Goal: Information Seeking & Learning: Learn about a topic

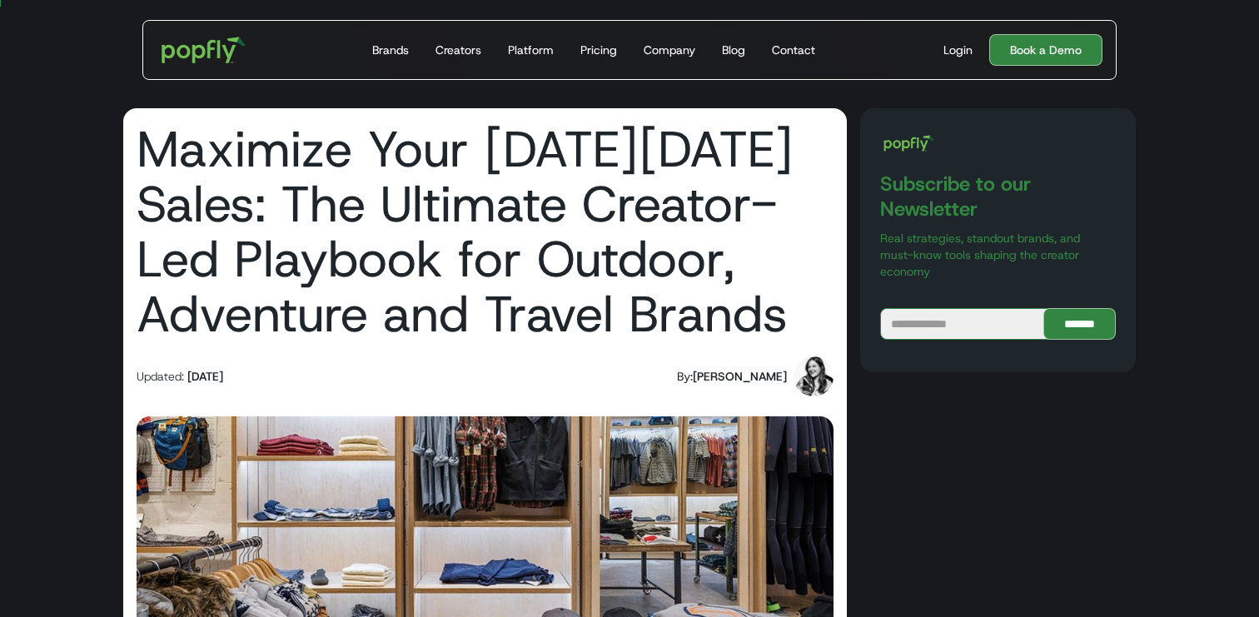
click at [812, 379] on img at bounding box center [813, 376] width 40 height 40
click at [743, 376] on div "Maren Hamilton" at bounding box center [740, 376] width 94 height 17
click at [684, 376] on div "By:" at bounding box center [685, 376] width 16 height 17
click at [722, 47] on div "Blog" at bounding box center [733, 50] width 23 height 17
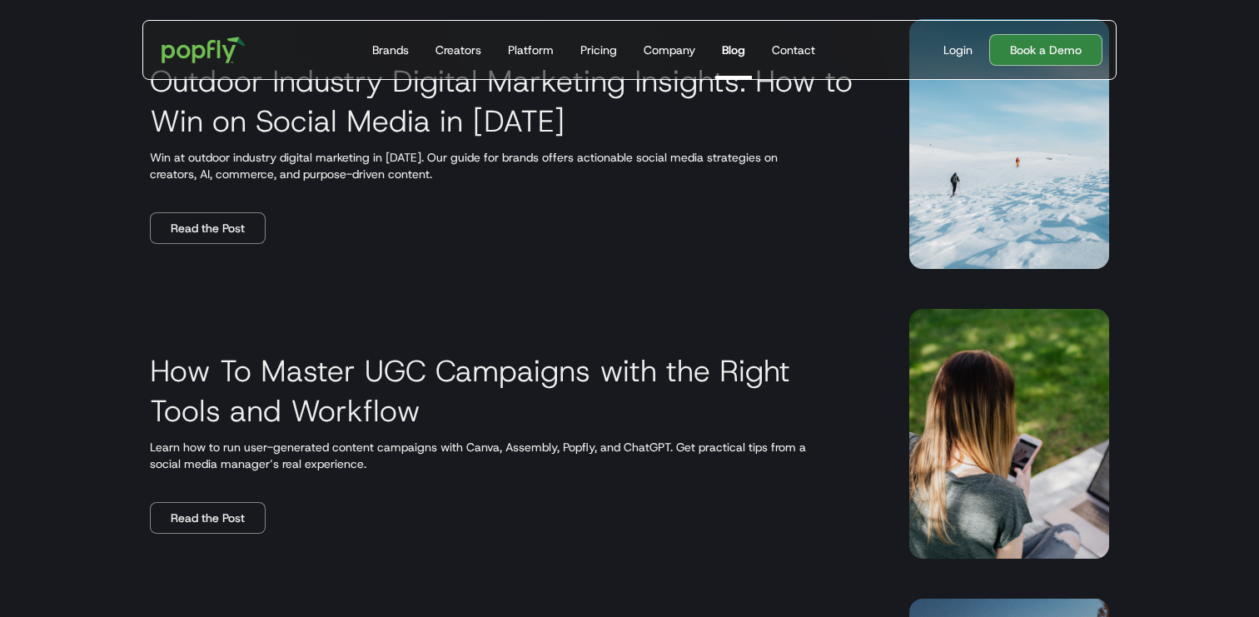
scroll to position [1520, 0]
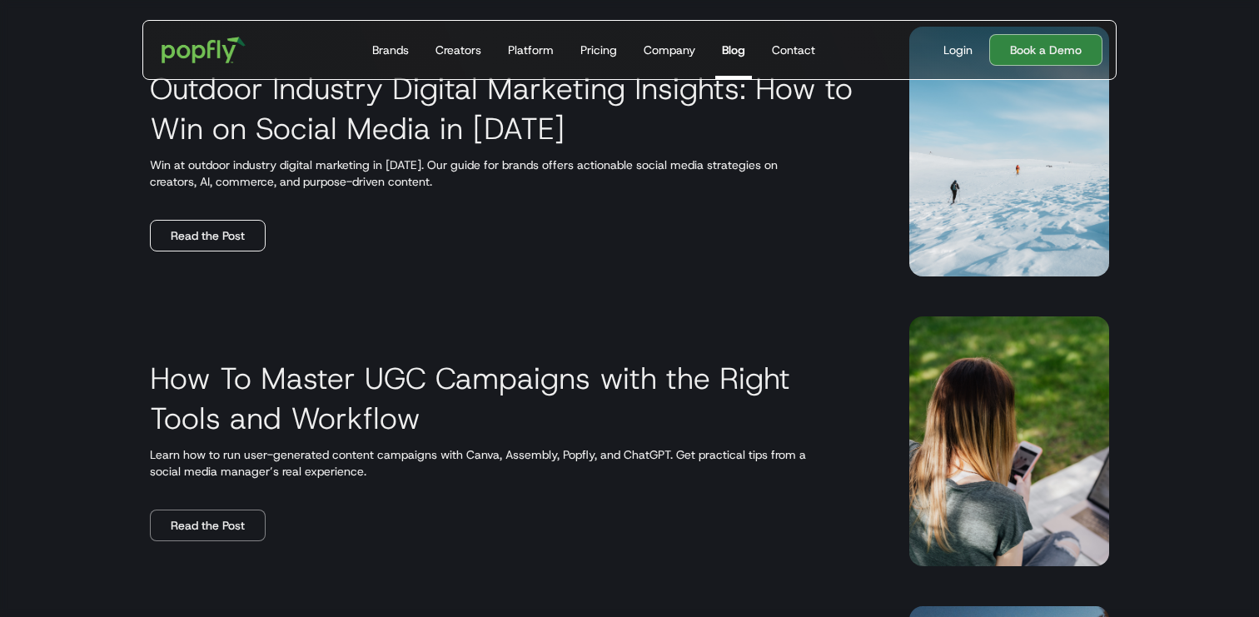
click at [216, 236] on link "Read the Post" at bounding box center [208, 236] width 116 height 32
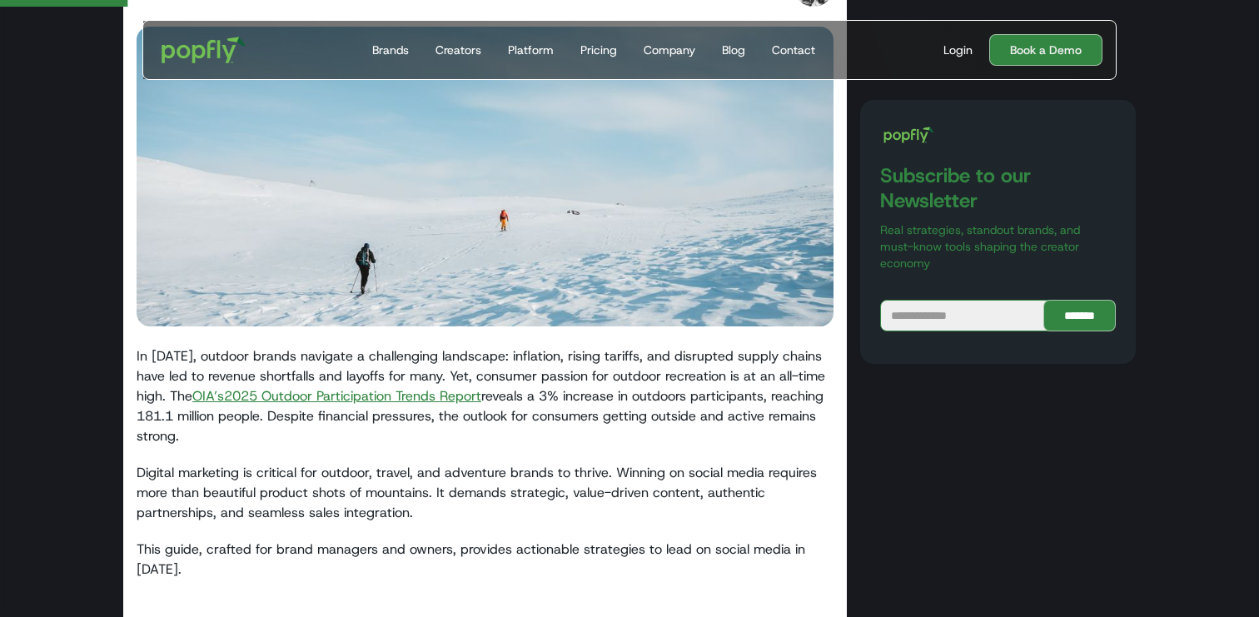
scroll to position [335, 0]
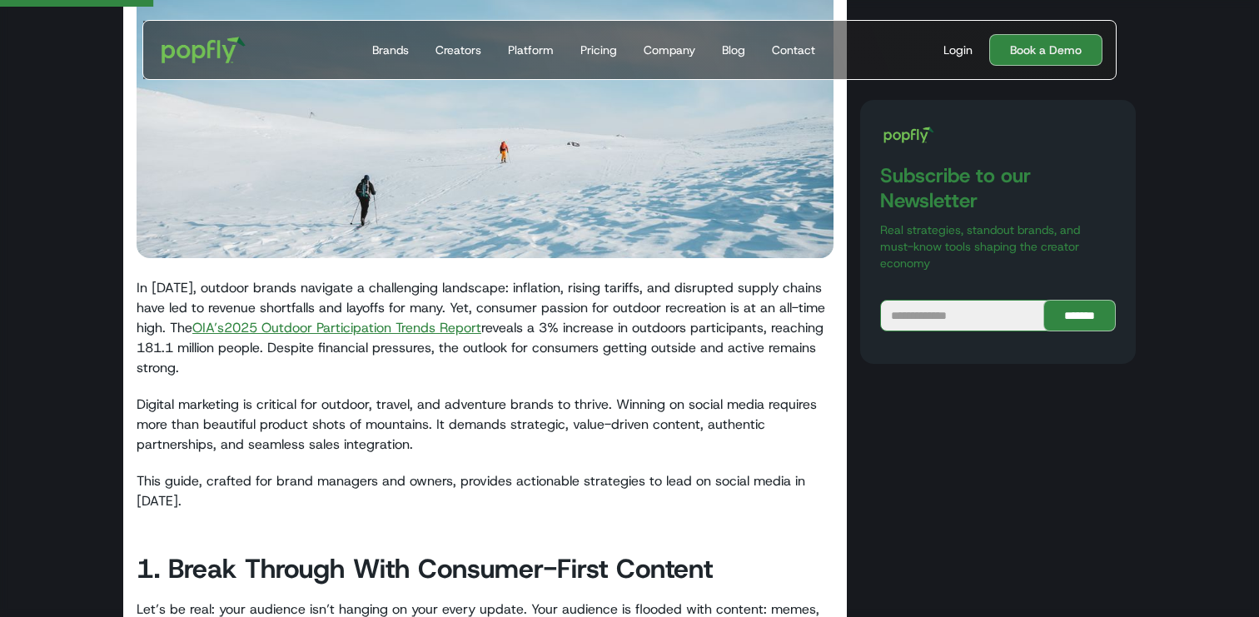
click at [146, 318] on p "In 2025, outdoor brands navigate a challenging landscape: inflation, rising tar…" at bounding box center [485, 328] width 697 height 100
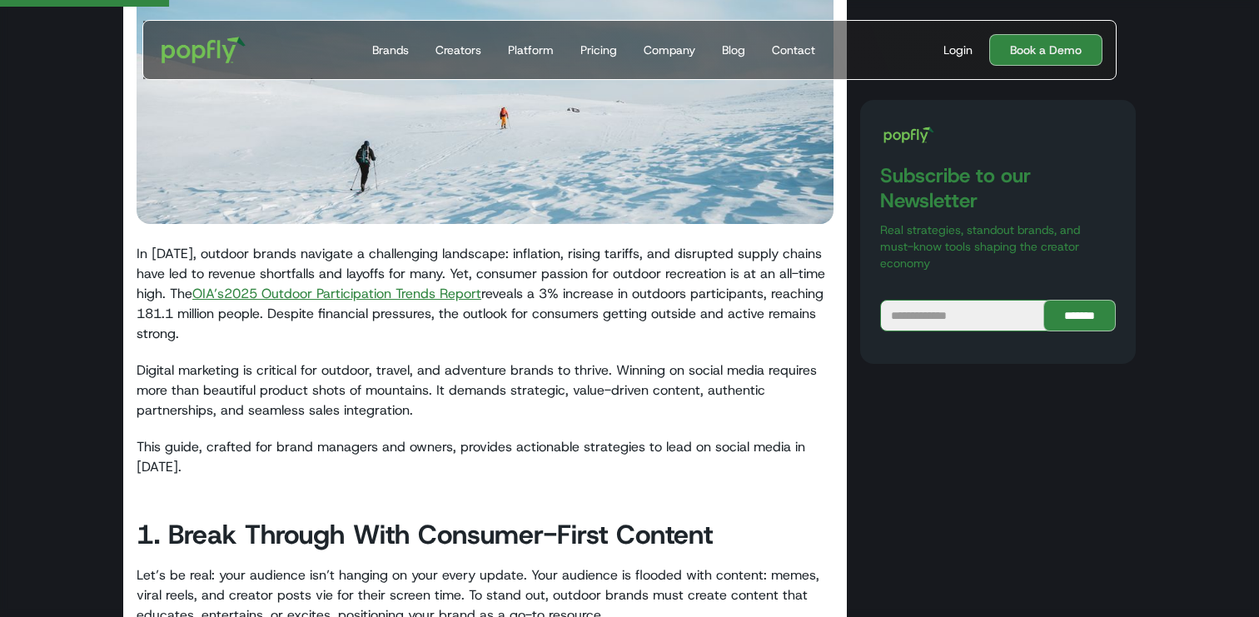
scroll to position [449, 0]
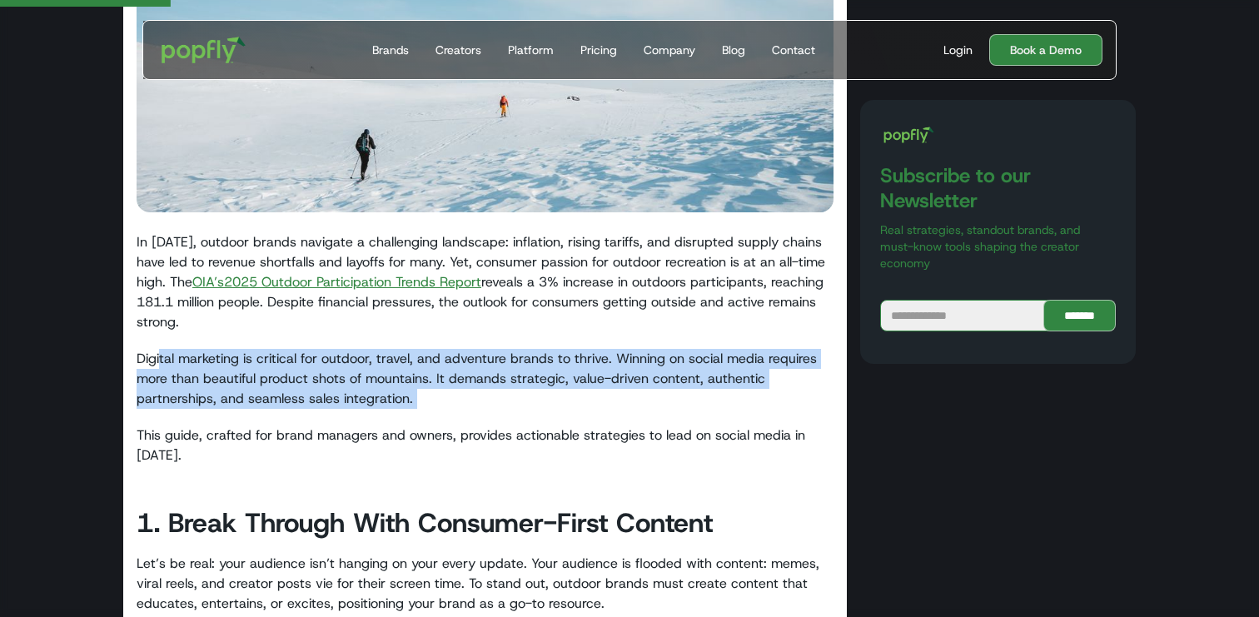
drag, startPoint x: 159, startPoint y: 359, endPoint x: 351, endPoint y: 422, distance: 202.5
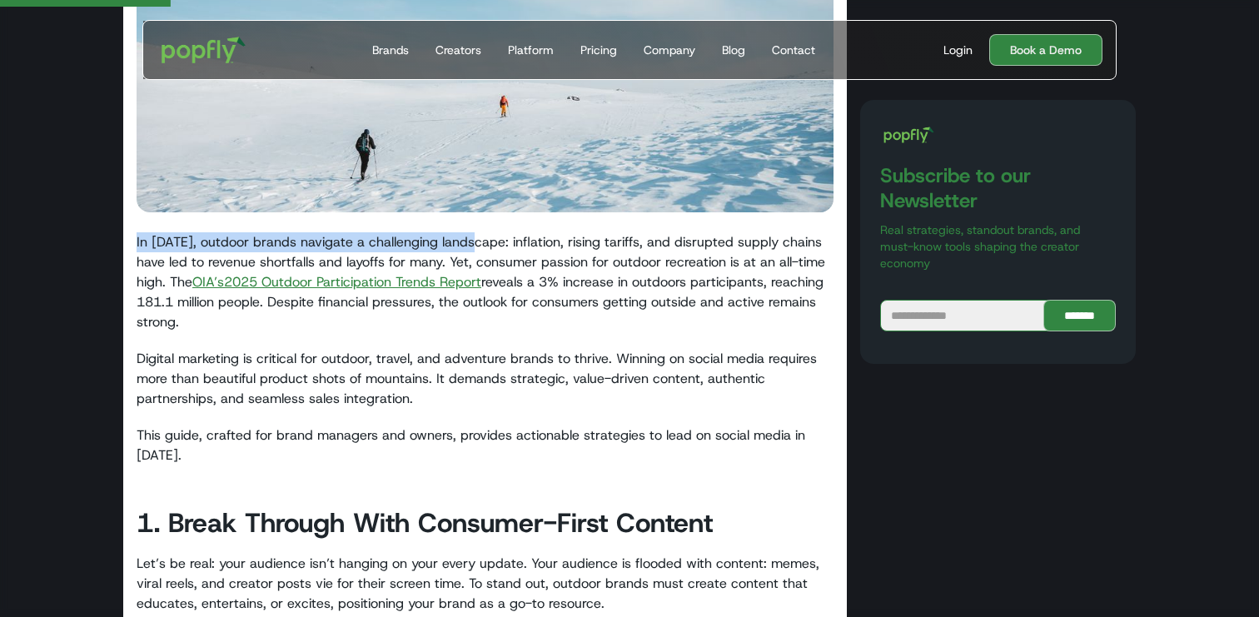
drag, startPoint x: 135, startPoint y: 247, endPoint x: 474, endPoint y: 246, distance: 338.9
click at [474, 246] on p "In 2025, outdoor brands navigate a challenging landscape: inflation, rising tar…" at bounding box center [485, 282] width 697 height 100
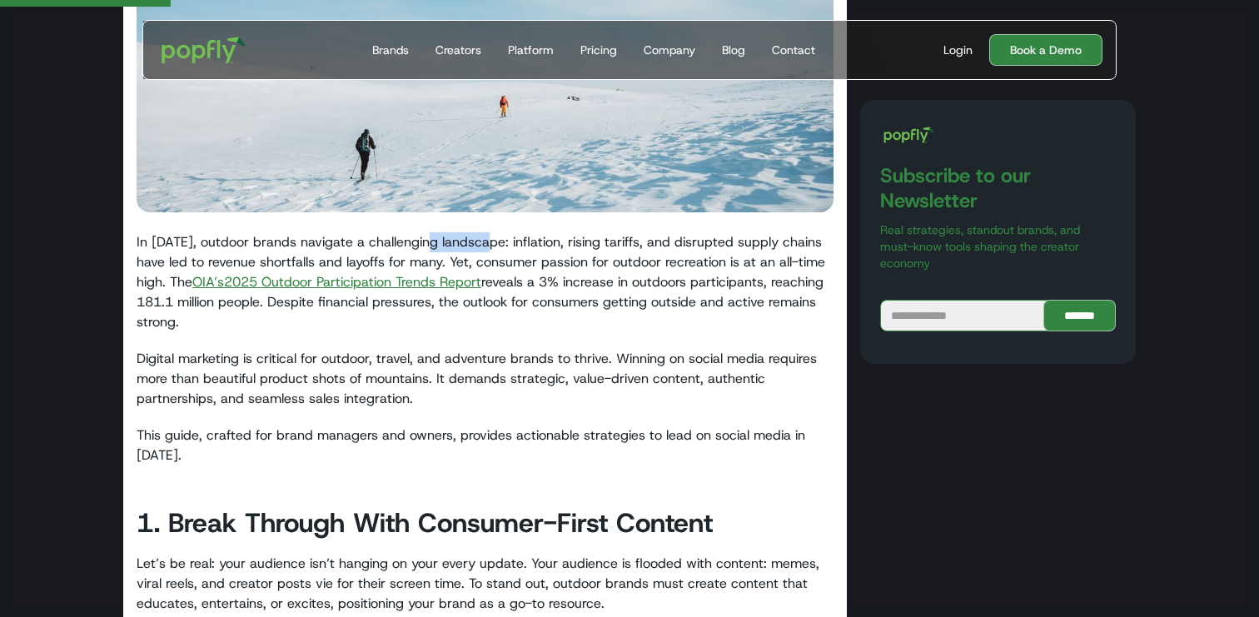
click at [474, 246] on p "In 2025, outdoor brands navigate a challenging landscape: inflation, rising tar…" at bounding box center [485, 282] width 697 height 100
click at [167, 270] on p "In 2025, outdoor brands navigate a challenging landscape: inflation, rising tar…" at bounding box center [485, 282] width 697 height 100
click at [164, 278] on p "In 2025, outdoor brands navigate a challenging landscape: inflation, rising tar…" at bounding box center [485, 282] width 697 height 100
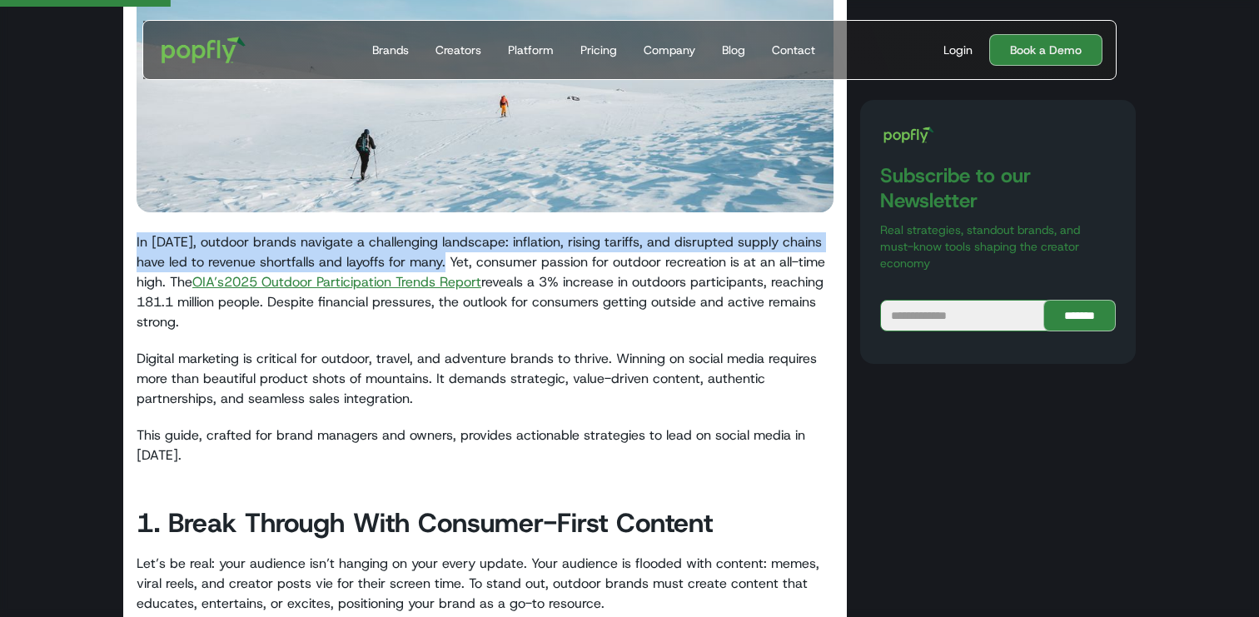
drag, startPoint x: 455, startPoint y: 262, endPoint x: 142, endPoint y: 245, distance: 312.7
click at [141, 244] on p "In 2025, outdoor brands navigate a challenging landscape: inflation, rising tar…" at bounding box center [485, 282] width 697 height 100
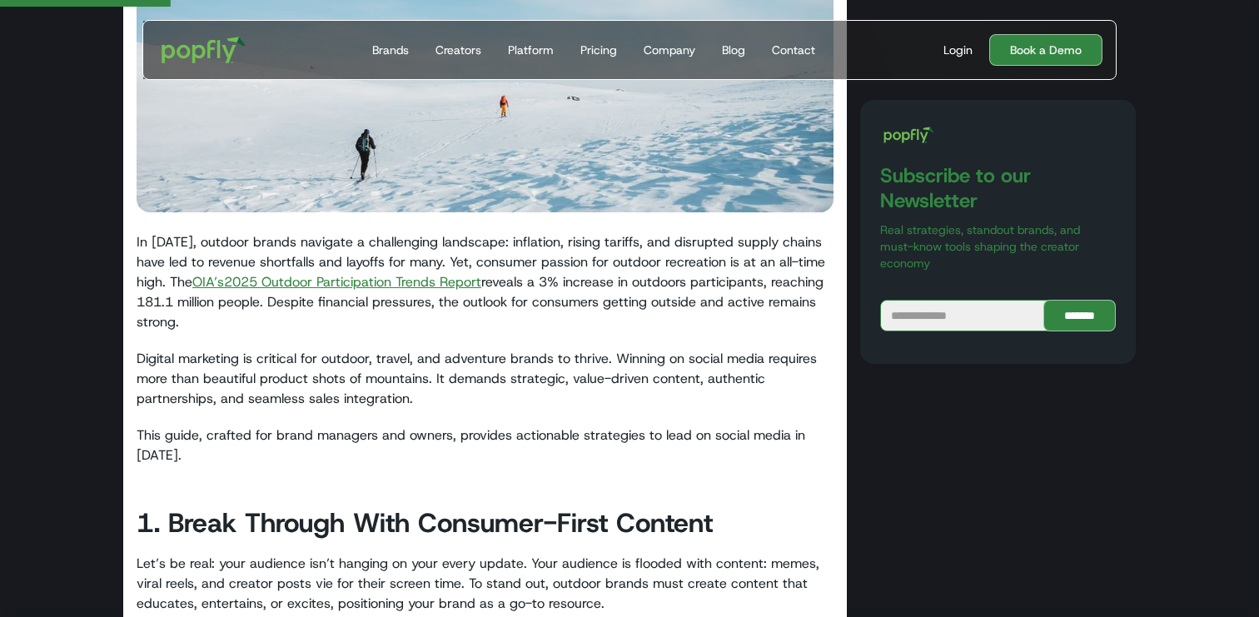
click at [144, 246] on p "In 2025, outdoor brands navigate a challenging landscape: inflation, rising tar…" at bounding box center [485, 282] width 697 height 100
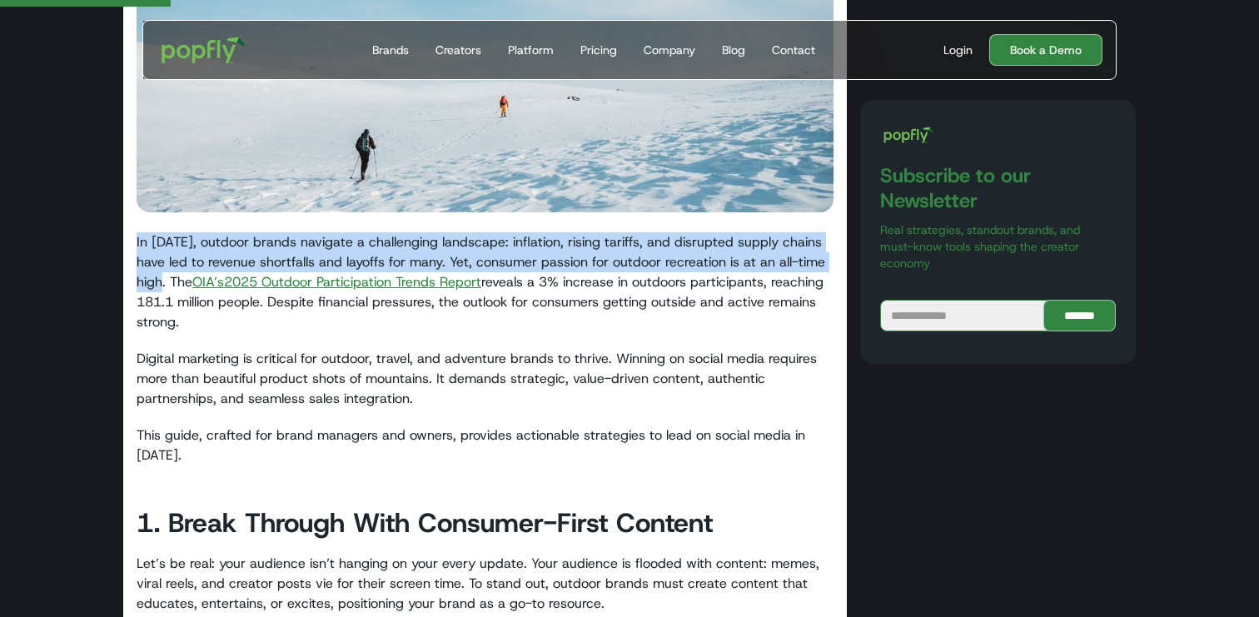
drag, startPoint x: 168, startPoint y: 280, endPoint x: 113, endPoint y: 232, distance: 72.6
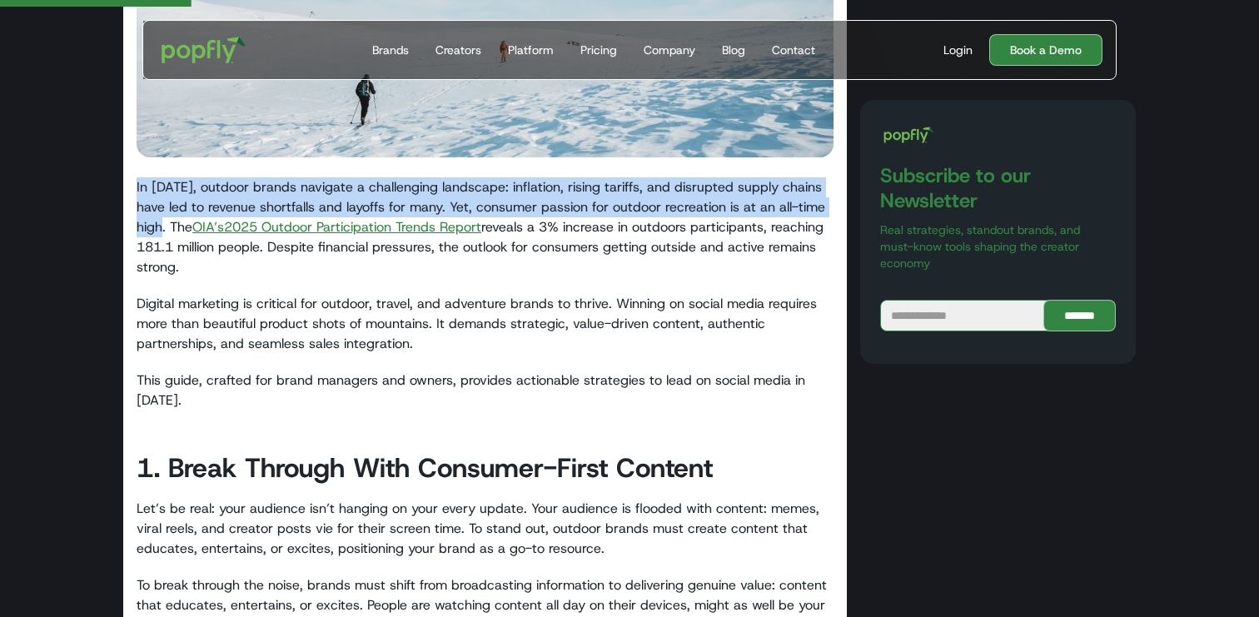
copy p "In 2025, outdoor brands navigate a challenging landscape: inflation, rising tar…"
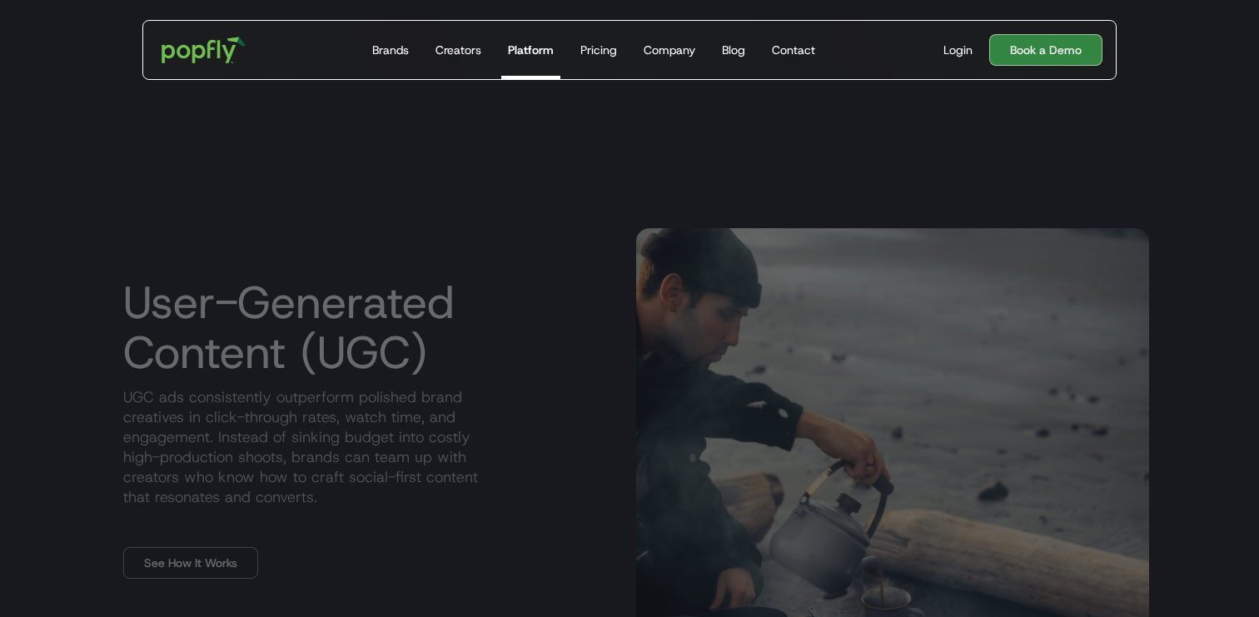
scroll to position [751, 0]
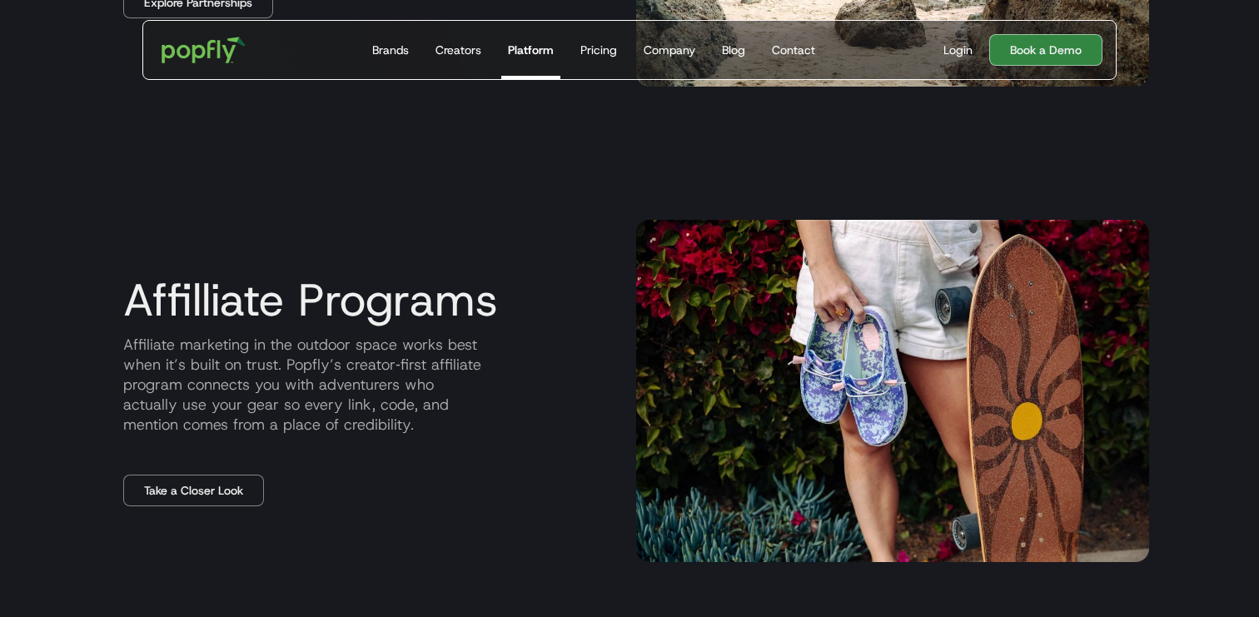
click at [302, 366] on p "Affiliate marketing in the outdoor space works best when it’s built on trust. P…" at bounding box center [366, 385] width 513 height 100
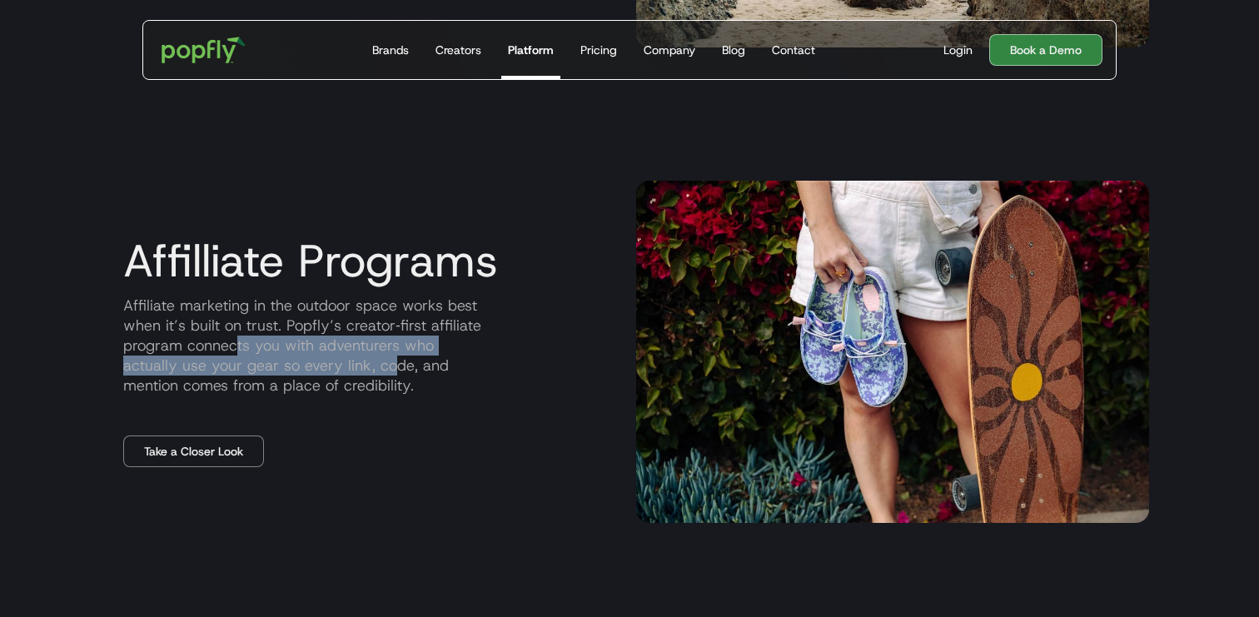
drag, startPoint x: 237, startPoint y: 347, endPoint x: 385, endPoint y: 371, distance: 149.3
click at [389, 371] on p "Affiliate marketing in the outdoor space works best when it’s built on trust. P…" at bounding box center [366, 346] width 513 height 100
click at [385, 371] on p "Affiliate marketing in the outdoor space works best when it’s built on trust. P…" at bounding box center [366, 346] width 513 height 100
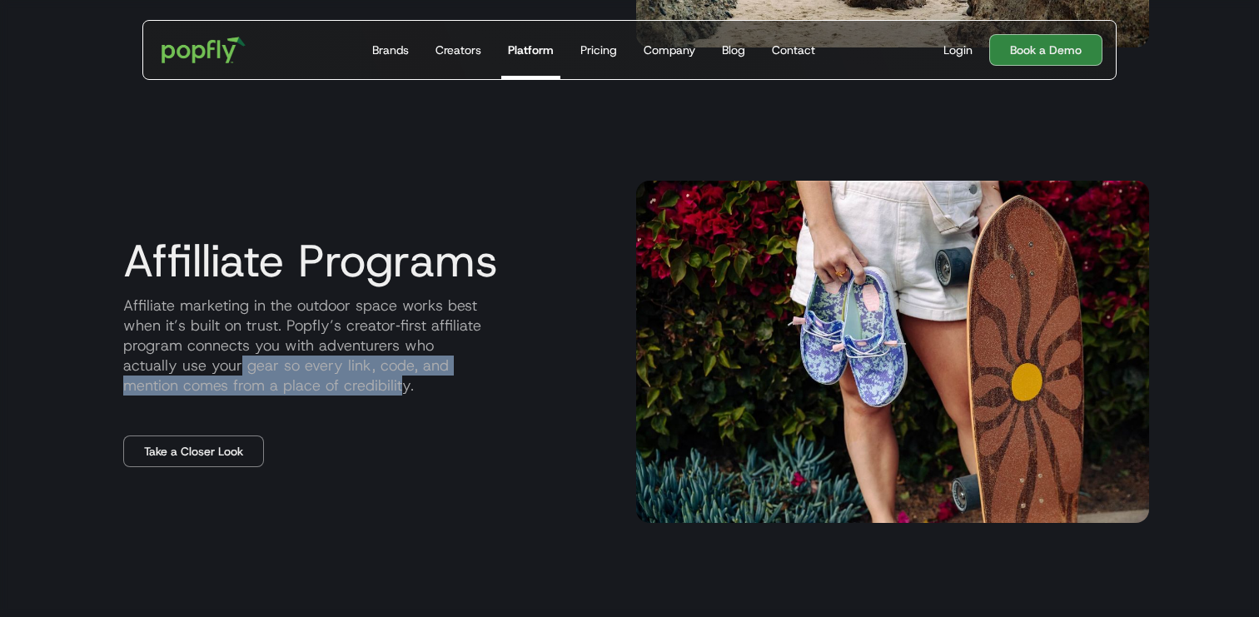
drag, startPoint x: 299, startPoint y: 367, endPoint x: 398, endPoint y: 389, distance: 101.4
click at [400, 389] on p "Affiliate marketing in the outdoor space works best when it’s built on trust. P…" at bounding box center [366, 346] width 513 height 100
click at [398, 389] on p "Affiliate marketing in the outdoor space works best when it’s built on trust. P…" at bounding box center [366, 346] width 513 height 100
drag, startPoint x: 128, startPoint y: 389, endPoint x: 402, endPoint y: 395, distance: 274.0
click at [405, 395] on p "Affiliate marketing in the outdoor space works best when it’s built on trust. P…" at bounding box center [366, 346] width 513 height 100
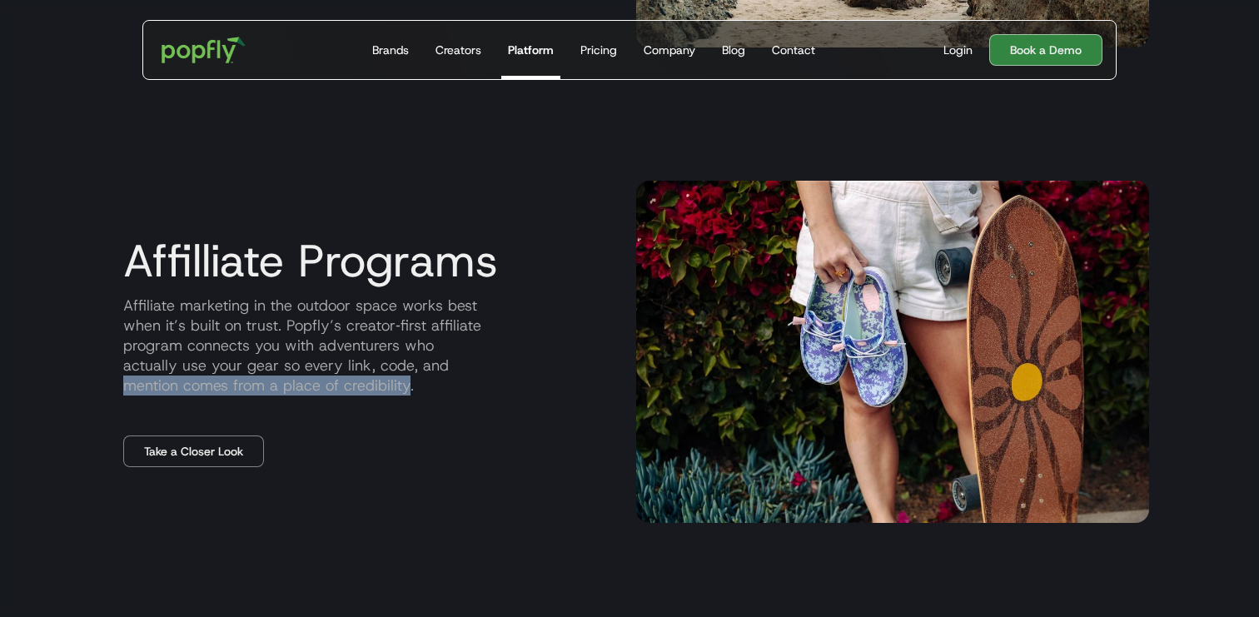
click at [402, 395] on p "Affiliate marketing in the outdoor space works best when it’s built on trust. P…" at bounding box center [366, 346] width 513 height 100
drag, startPoint x: 408, startPoint y: 385, endPoint x: 122, endPoint y: 387, distance: 285.6
click at [120, 386] on p "Affiliate marketing in the outdoor space works best when it’s built on trust. P…" at bounding box center [366, 346] width 513 height 100
click at [165, 322] on p "Affiliate marketing in the outdoor space works best when it’s built on trust. P…" at bounding box center [366, 346] width 513 height 100
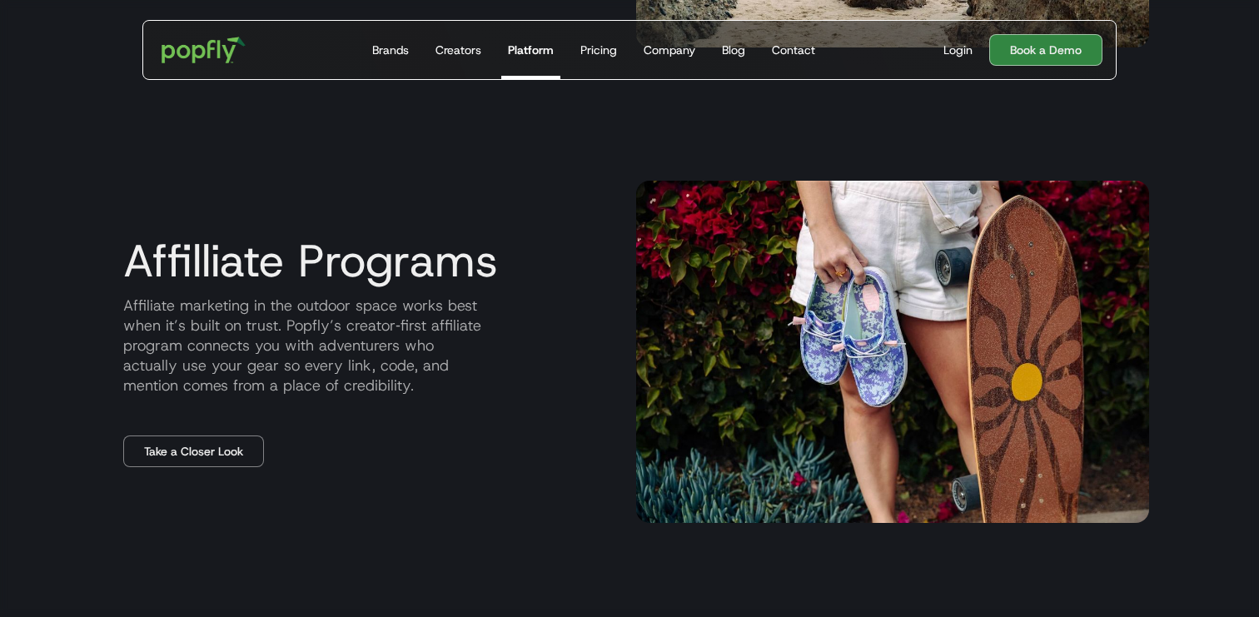
click at [129, 315] on p "Affiliate marketing in the outdoor space works best when it’s built on trust. P…" at bounding box center [366, 346] width 513 height 100
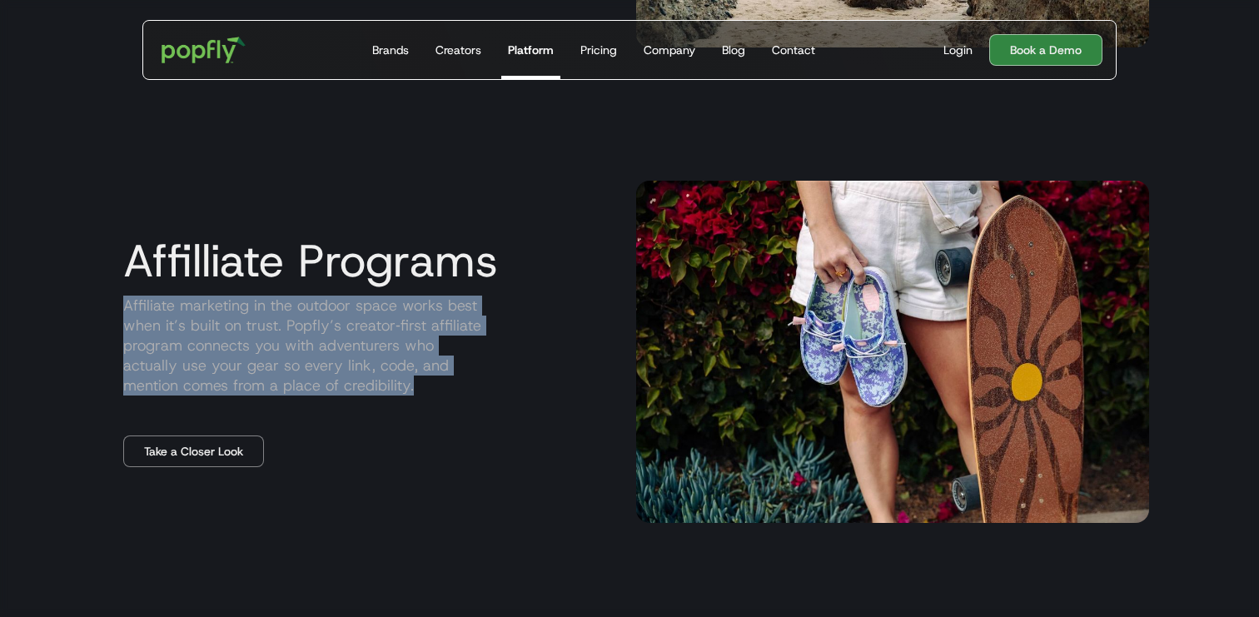
drag, startPoint x: 122, startPoint y: 305, endPoint x: 504, endPoint y: 395, distance: 391.8
click at [505, 395] on p "Affiliate marketing in the outdoor space works best when it’s built on trust. P…" at bounding box center [366, 346] width 513 height 100
copy p "Affiliate marketing in the outdoor space works best when it’s built on trust. P…"
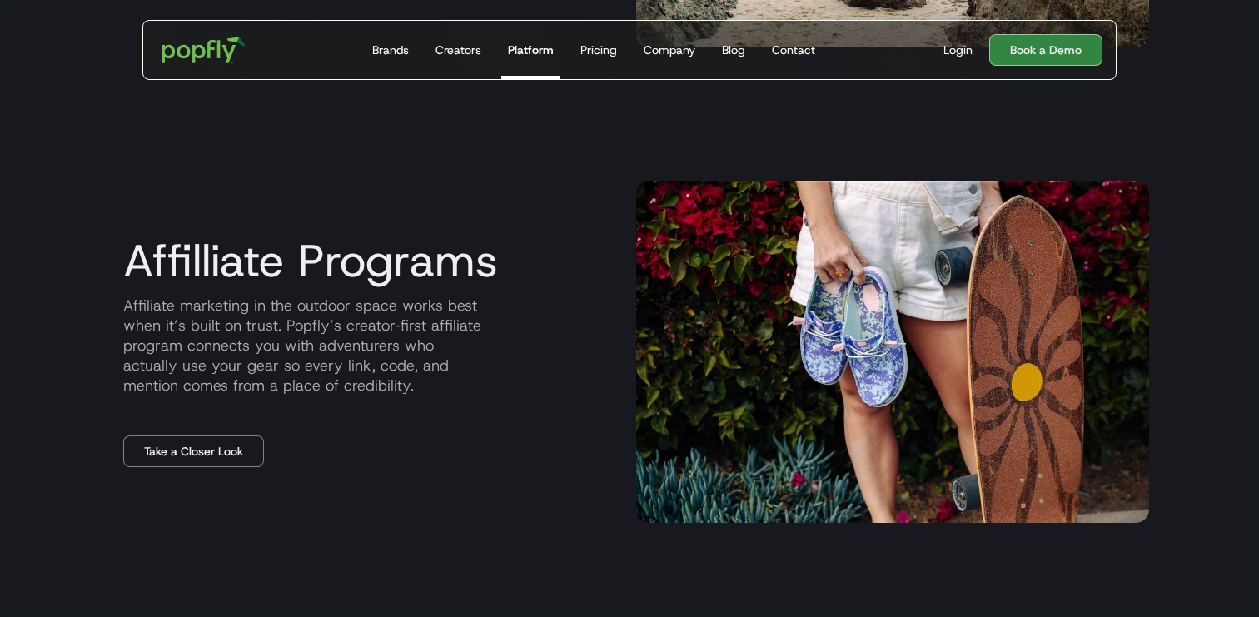
click at [401, 331] on p "Affiliate marketing in the outdoor space works best when it’s built on trust. P…" at bounding box center [366, 346] width 513 height 100
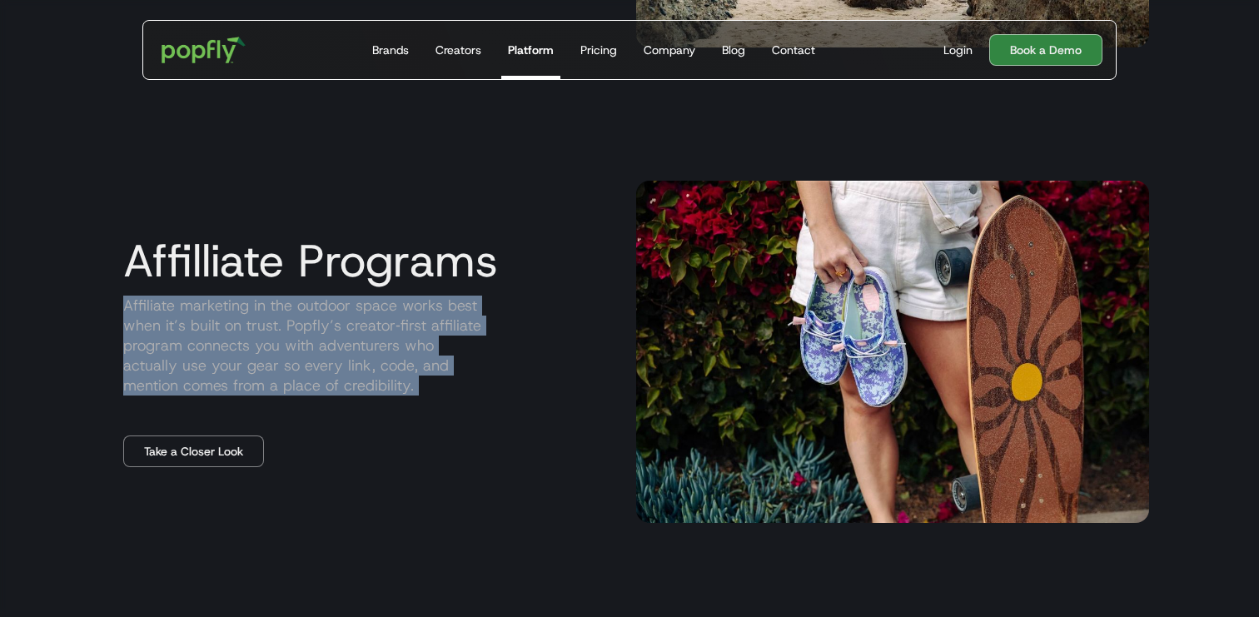
click at [401, 331] on p "Affiliate marketing in the outdoor space works best when it’s built on trust. P…" at bounding box center [366, 346] width 513 height 100
copy p "Affiliate marketing in the outdoor space works best when it’s built on trust. P…"
